Goal: Navigation & Orientation: Find specific page/section

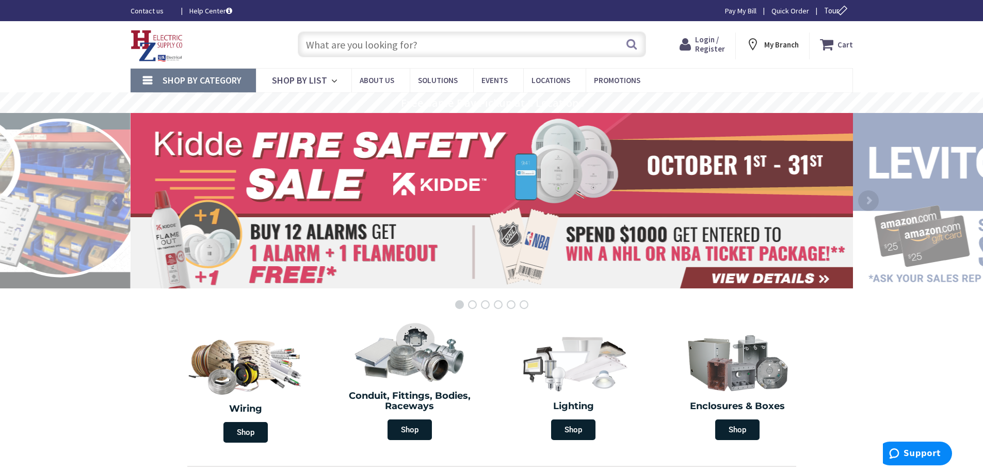
click at [765, 50] on span at bounding box center [781, 50] width 35 height 0
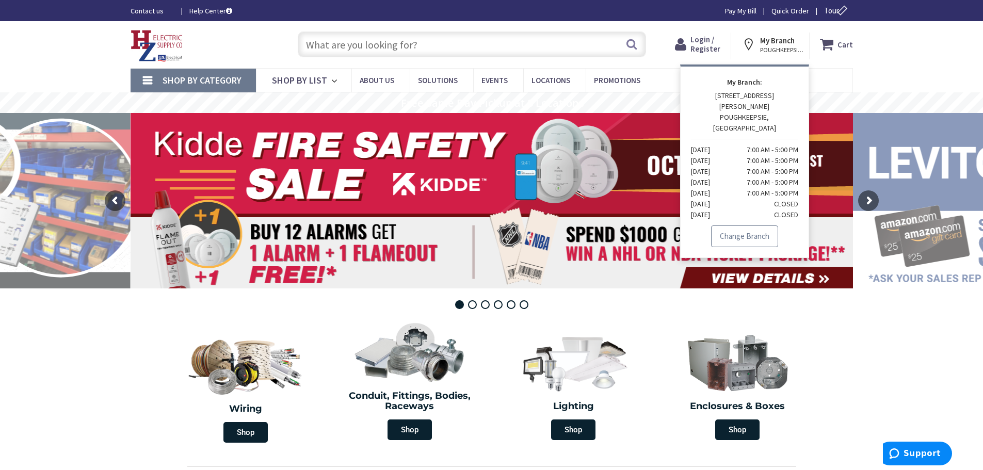
click at [749, 226] on link "Change Branch" at bounding box center [744, 237] width 67 height 22
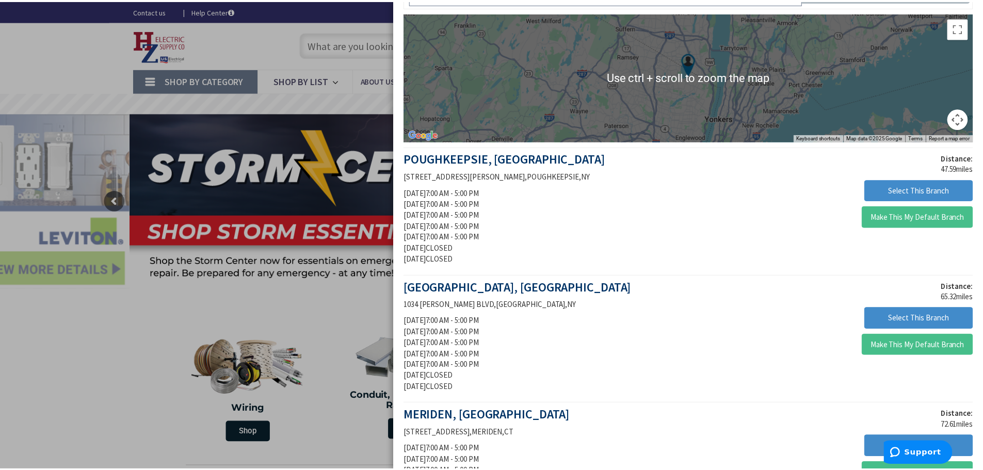
scroll to position [103, 0]
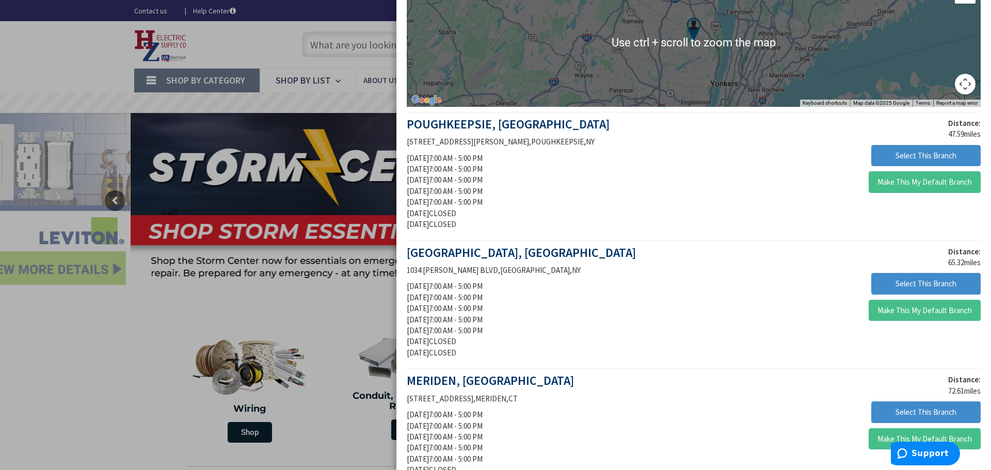
click at [78, 354] on div at bounding box center [495, 235] width 991 height 470
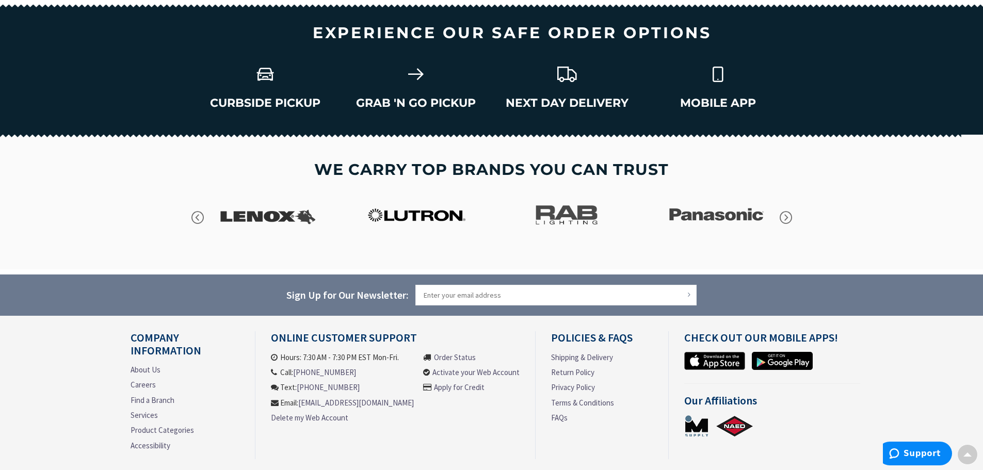
scroll to position [1430, 0]
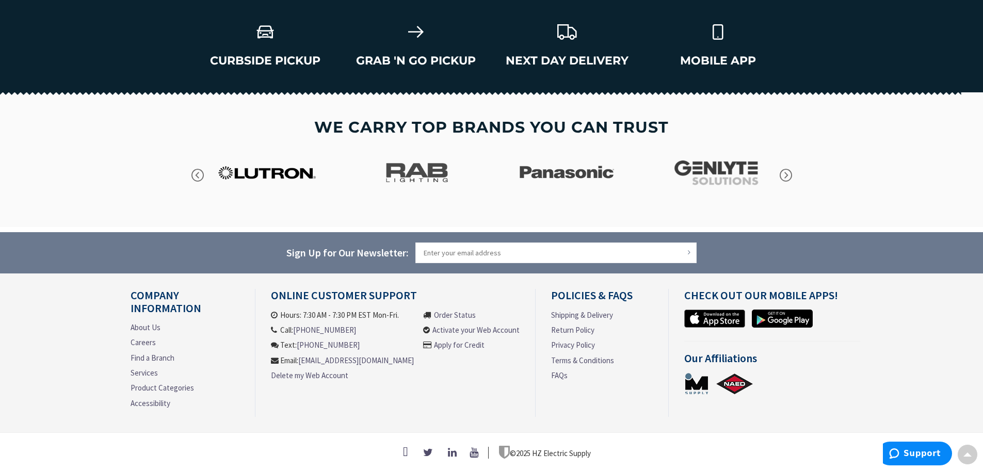
click at [166, 356] on link "Find a Branch" at bounding box center [153, 358] width 44 height 11
